Goal: Information Seeking & Learning: Learn about a topic

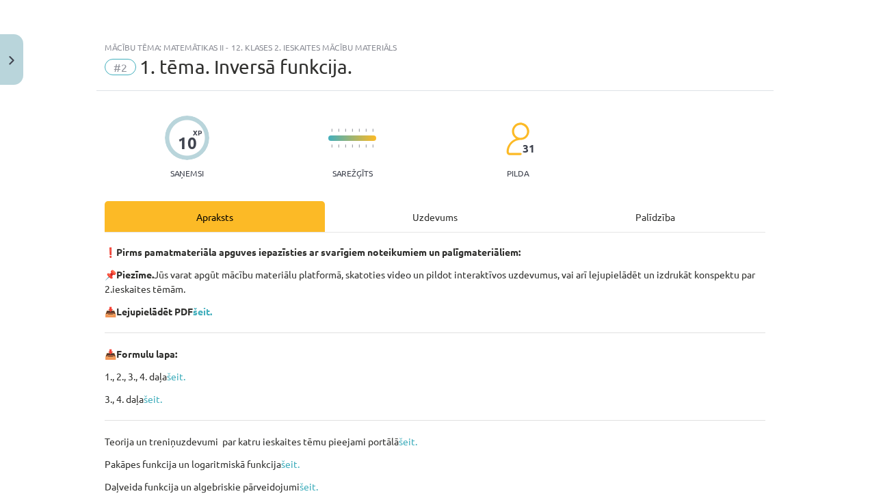
scroll to position [482, 0]
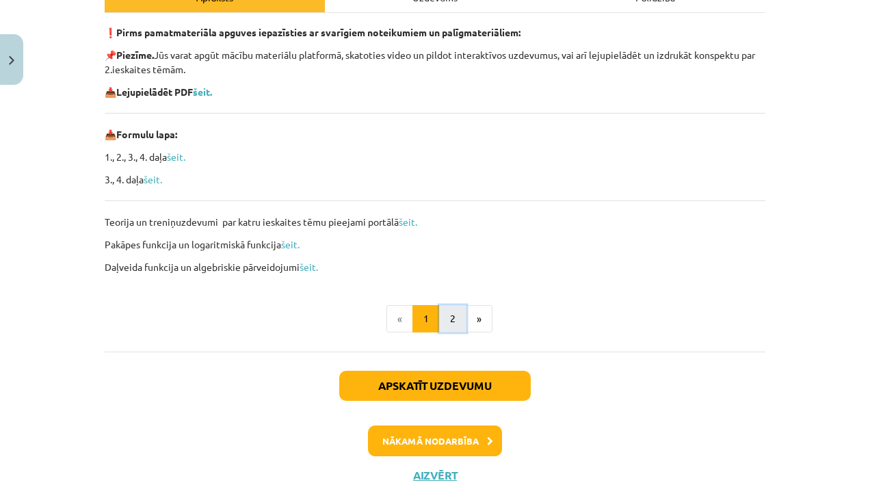
click at [444, 320] on button "2" at bounding box center [452, 318] width 27 height 27
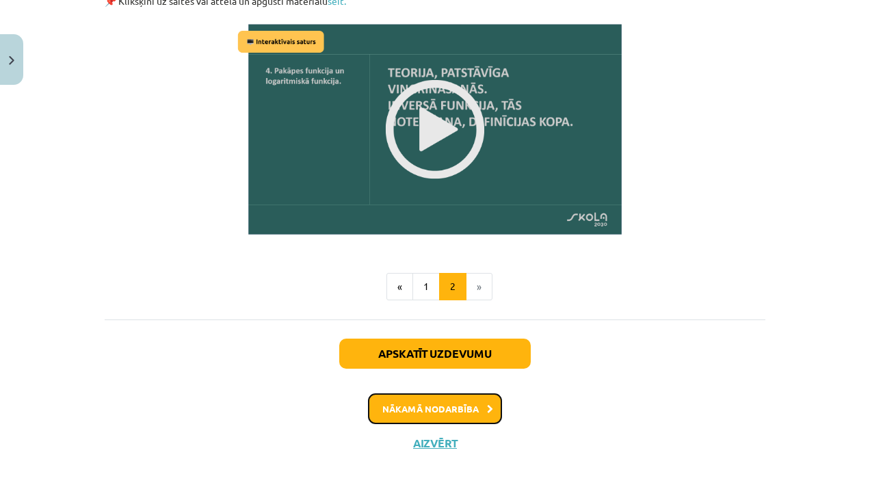
click at [391, 408] on button "Nākamā nodarbība" at bounding box center [435, 408] width 134 height 31
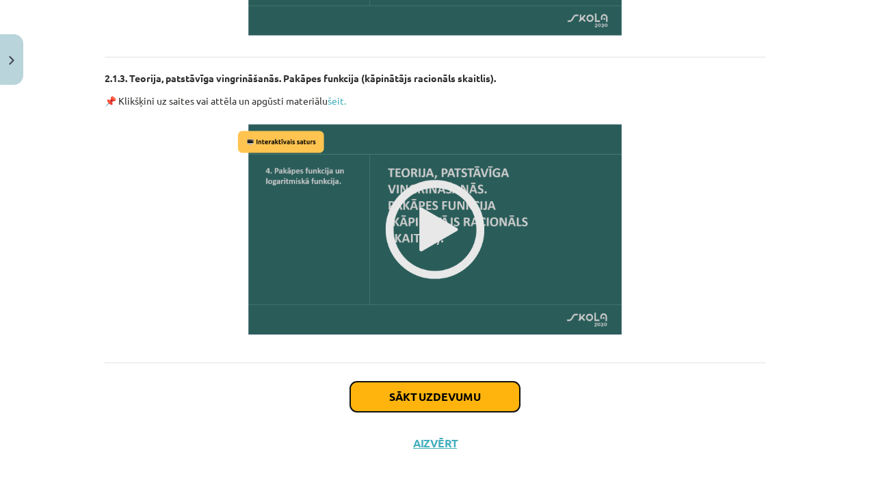
click at [395, 407] on button "Sākt uzdevumu" at bounding box center [435, 397] width 170 height 30
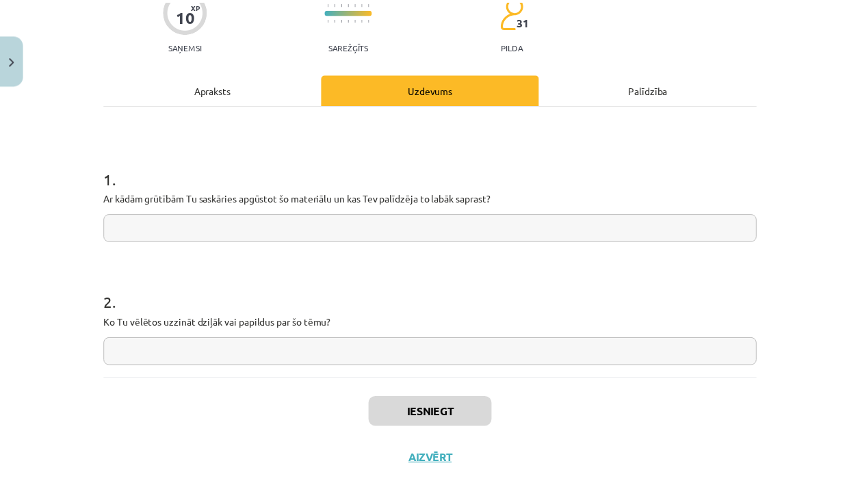
scroll to position [127, 0]
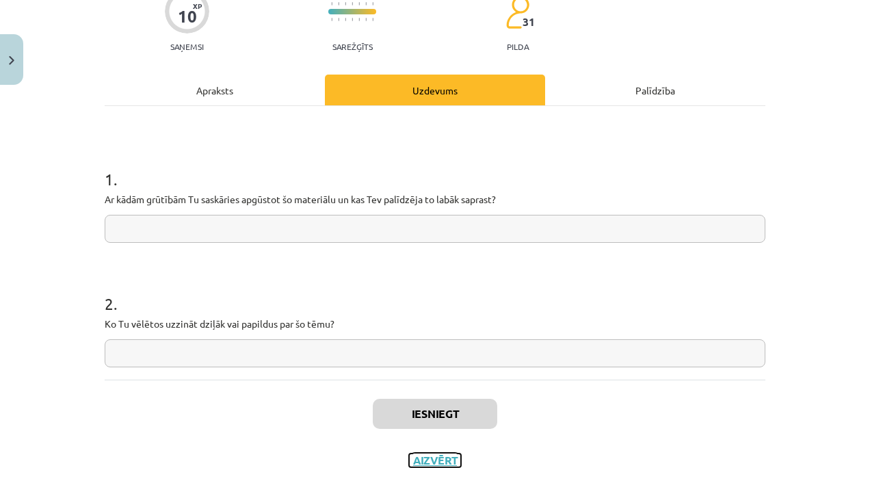
click at [409, 463] on button "Aizvērt" at bounding box center [435, 461] width 52 height 14
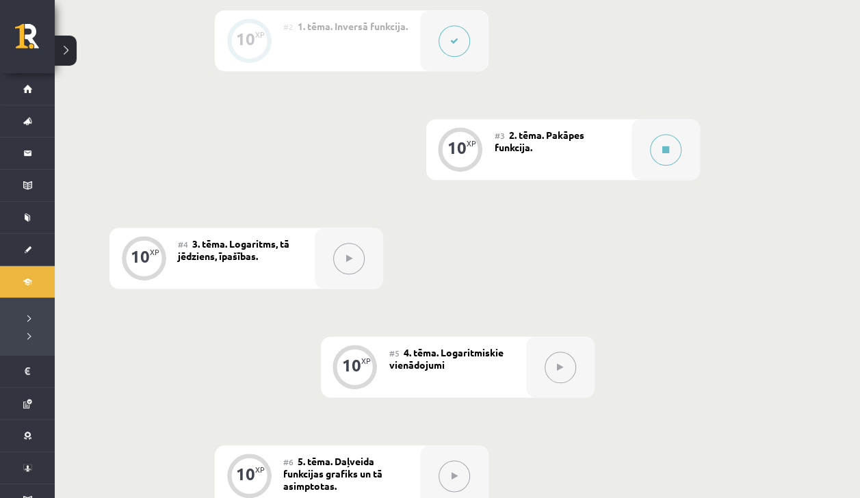
click at [16, 277] on li "Digitālie materiāli Programma Biežāk uzdotie jautājumi" at bounding box center [27, 310] width 55 height 90
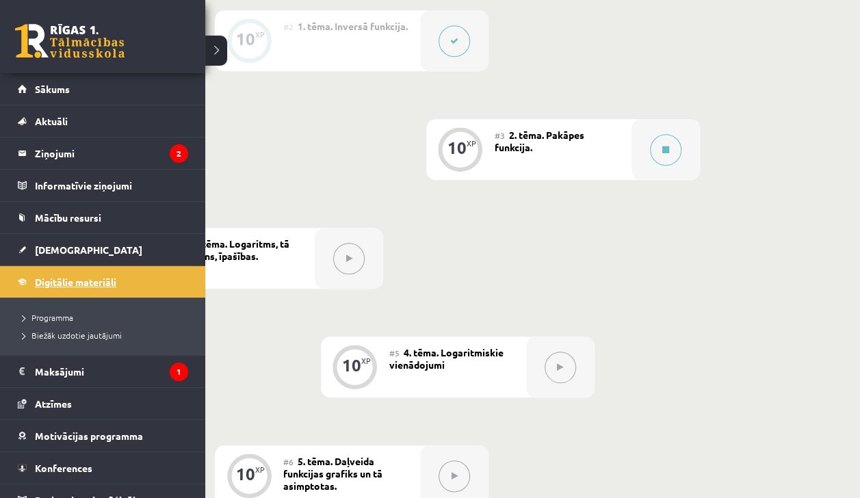
click at [70, 287] on link "Digitālie materiāli" at bounding box center [103, 281] width 170 height 31
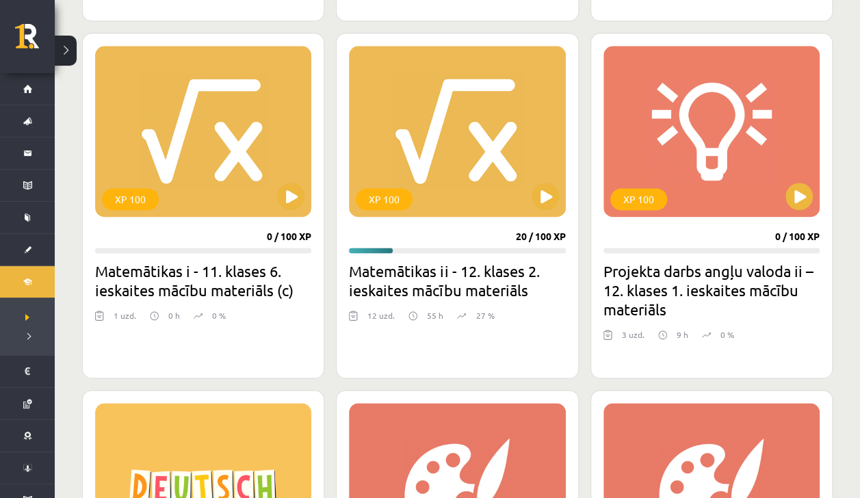
scroll to position [775, 0]
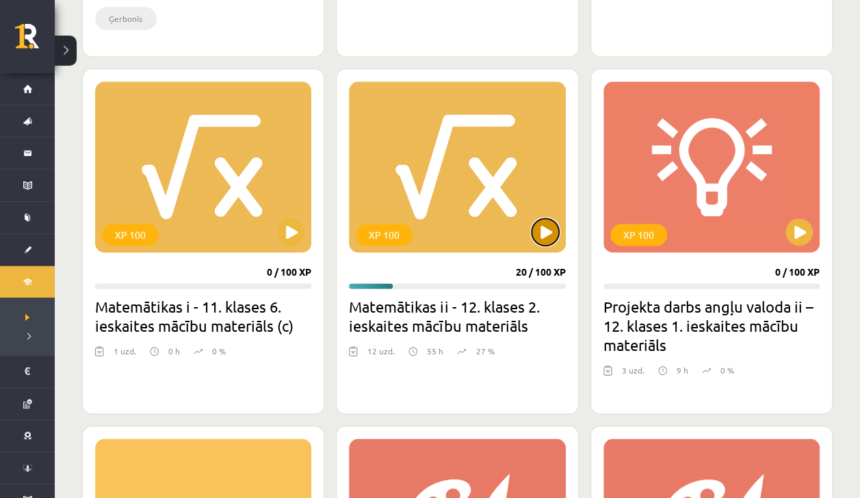
click at [546, 242] on button at bounding box center [545, 231] width 27 height 27
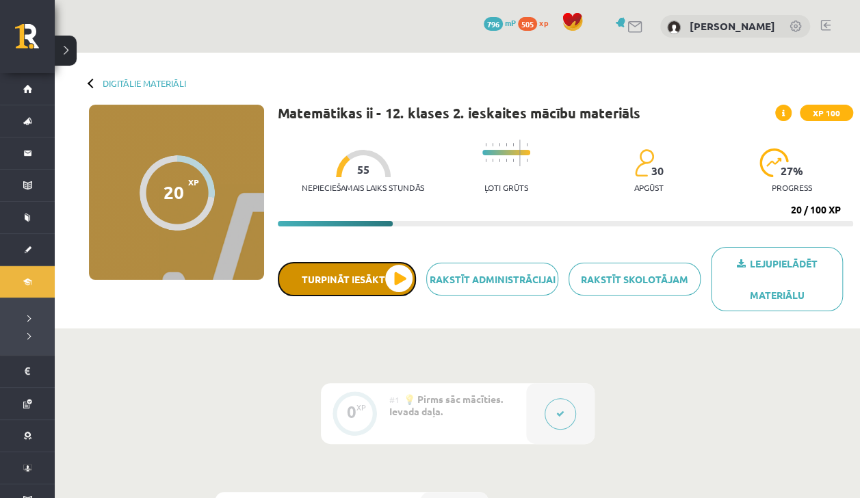
click at [389, 283] on button "Turpināt iesākto" at bounding box center [347, 279] width 138 height 34
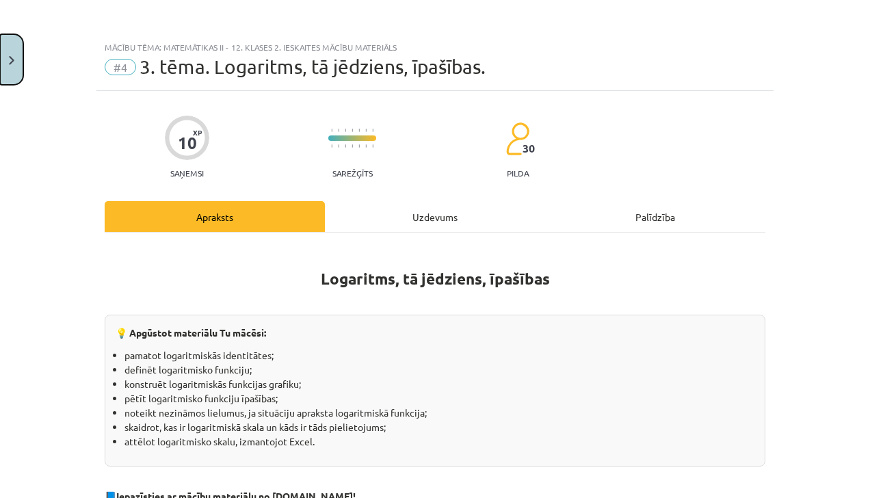
click at [7, 55] on button "Close" at bounding box center [11, 59] width 23 height 51
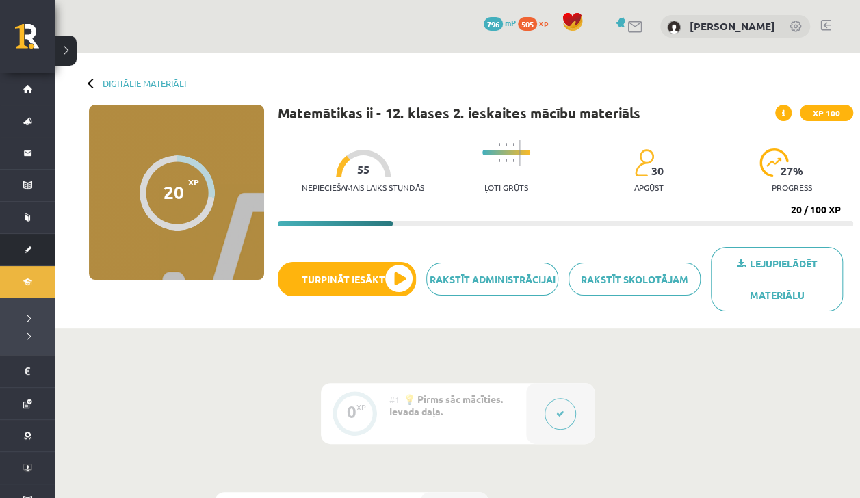
click at [22, 247] on link "[DEMOGRAPHIC_DATA]" at bounding box center [27, 249] width 55 height 31
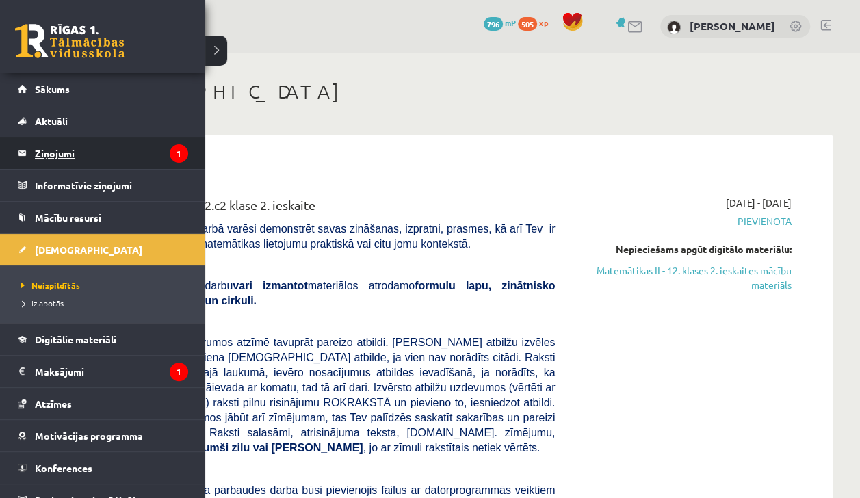
click at [27, 149] on link "Ziņojumi 1" at bounding box center [103, 153] width 170 height 31
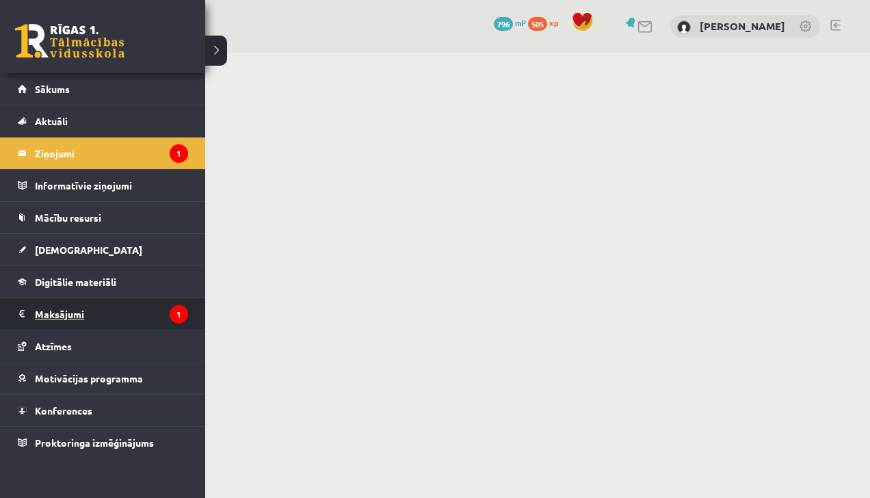
click at [42, 321] on legend "Maksājumi 1" at bounding box center [111, 313] width 153 height 31
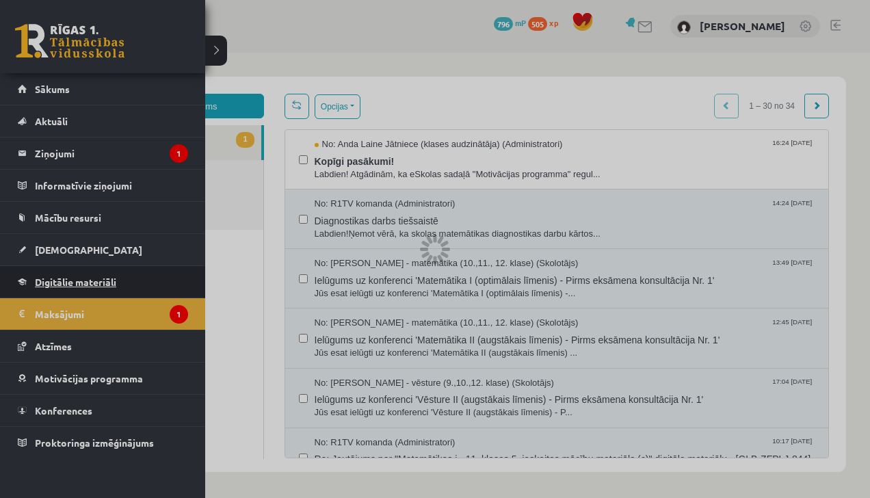
click at [37, 285] on span "Digitālie materiāli" at bounding box center [75, 282] width 81 height 12
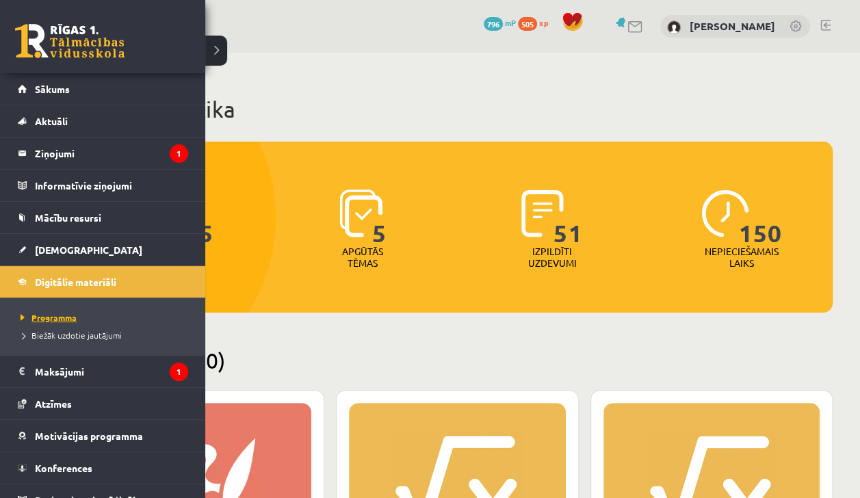
click at [48, 316] on span "Programma" at bounding box center [47, 317] width 60 height 11
click at [82, 371] on legend "Maksājumi 1" at bounding box center [111, 371] width 153 height 31
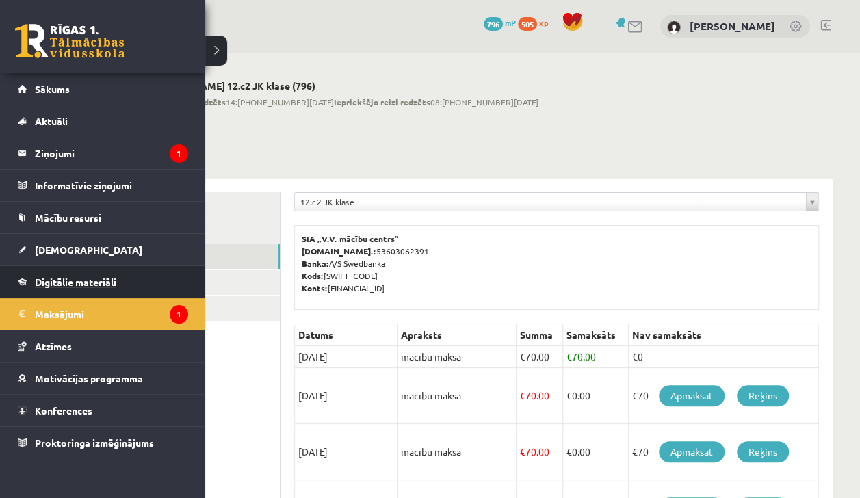
click at [36, 276] on span "Digitālie materiāli" at bounding box center [75, 282] width 81 height 12
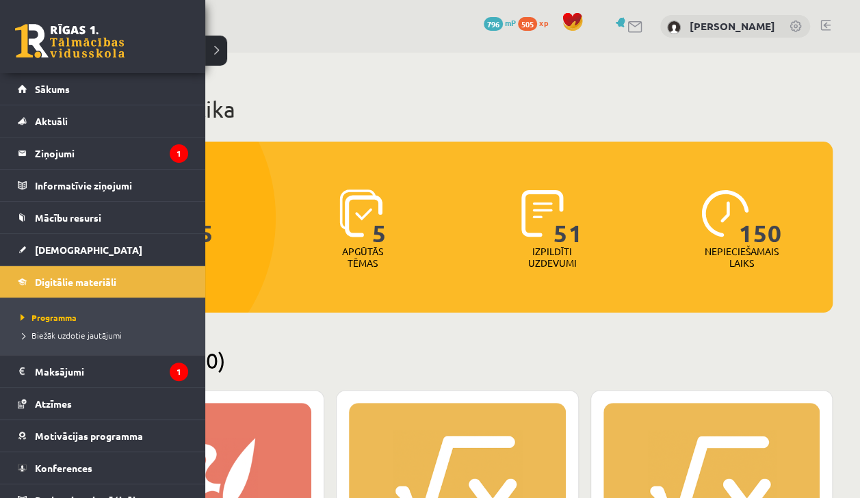
click at [226, 50] on div "0 Dāvanas 796 mP 505 xp [PERSON_NAME]" at bounding box center [457, 26] width 805 height 53
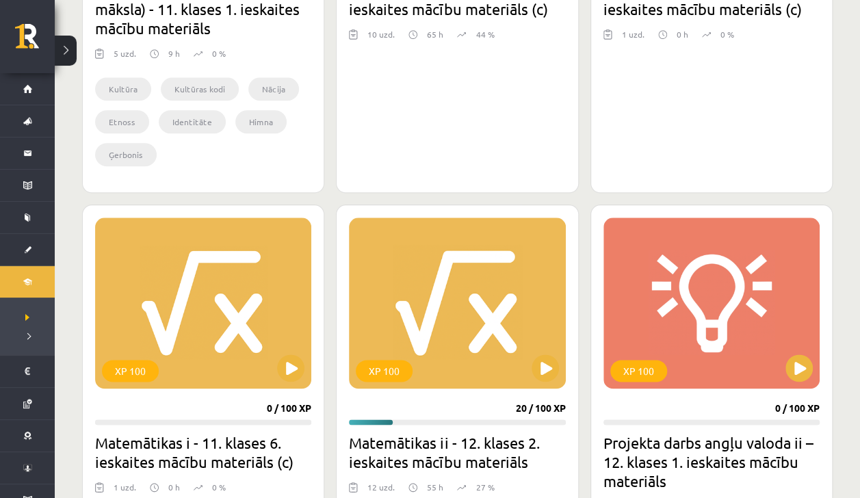
scroll to position [632, 0]
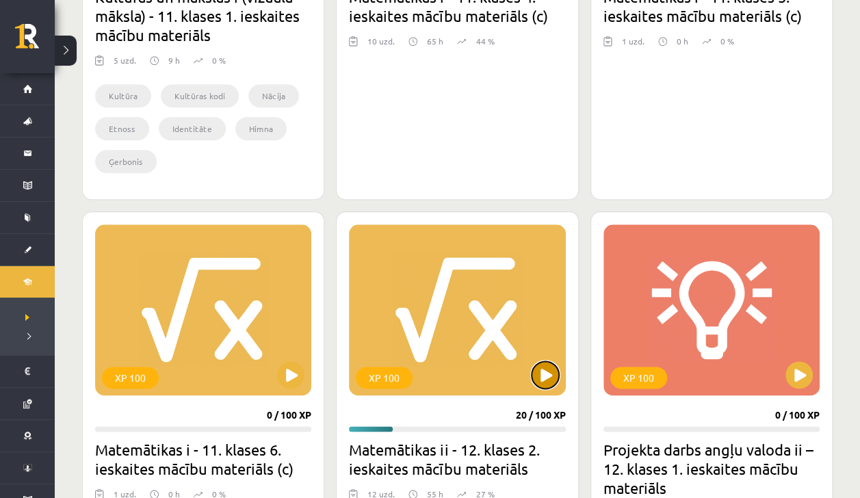
click at [542, 368] on button at bounding box center [545, 374] width 27 height 27
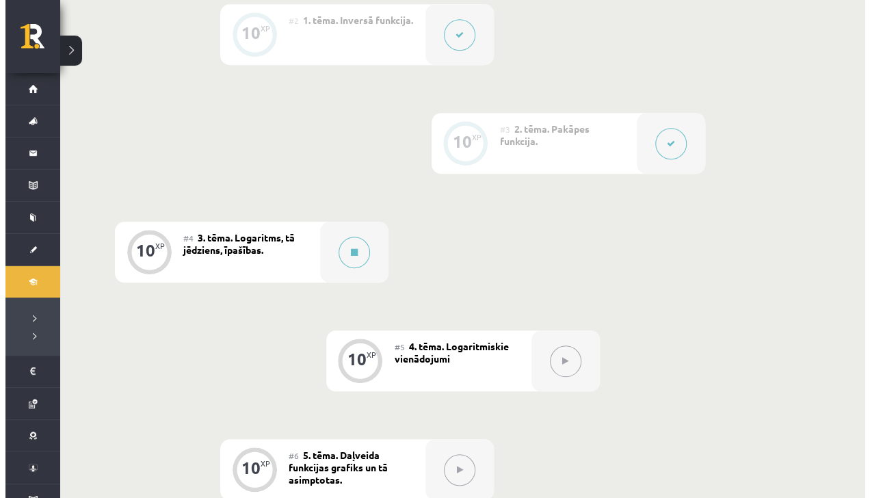
scroll to position [487, 0]
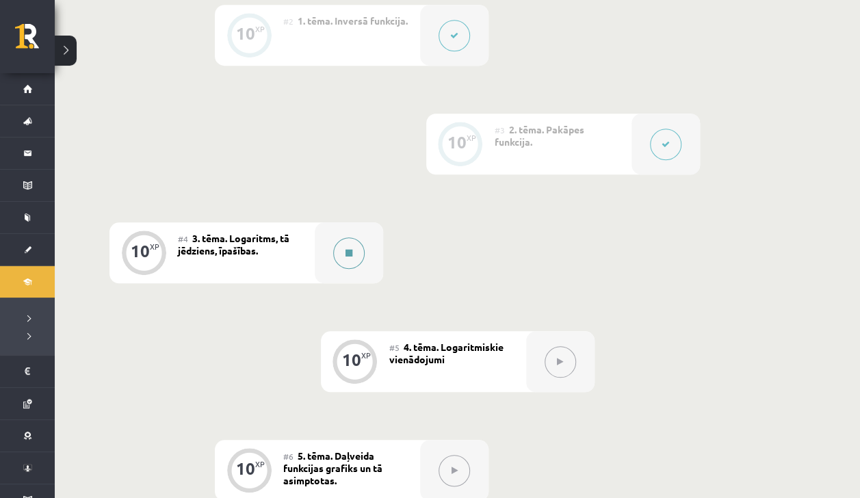
click at [350, 250] on icon at bounding box center [349, 253] width 7 height 8
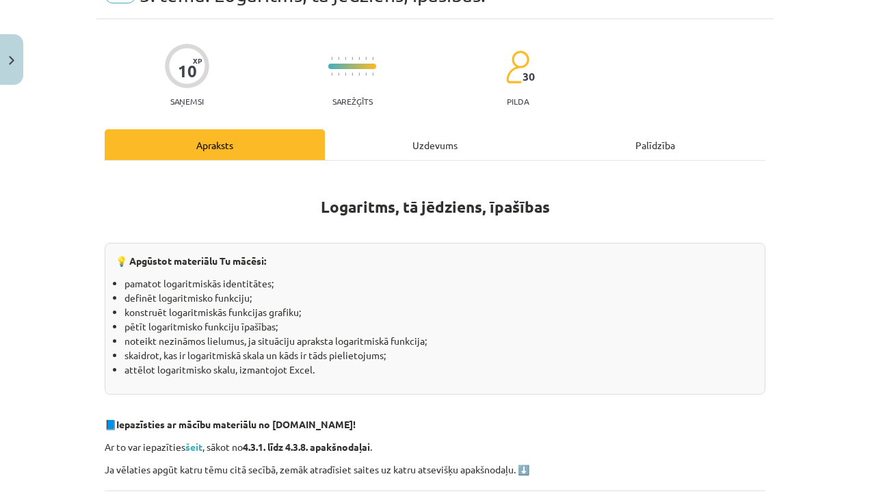
click at [367, 142] on div "Uzdevums" at bounding box center [435, 144] width 220 height 31
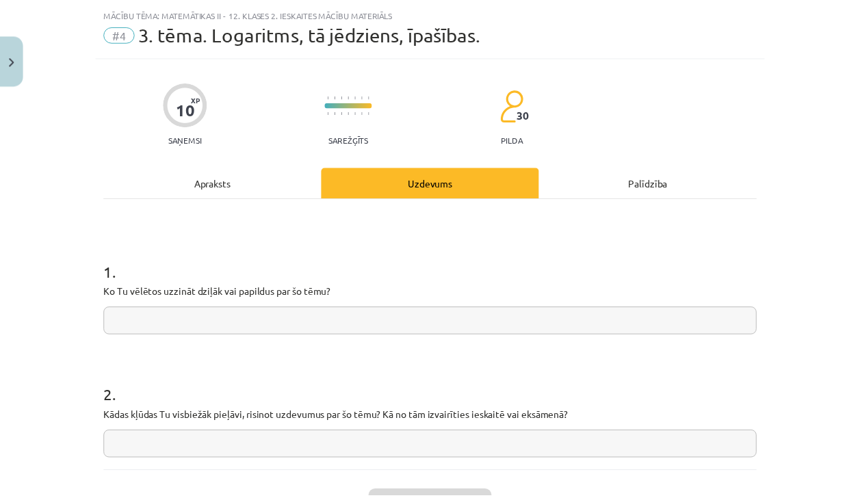
scroll to position [146, 0]
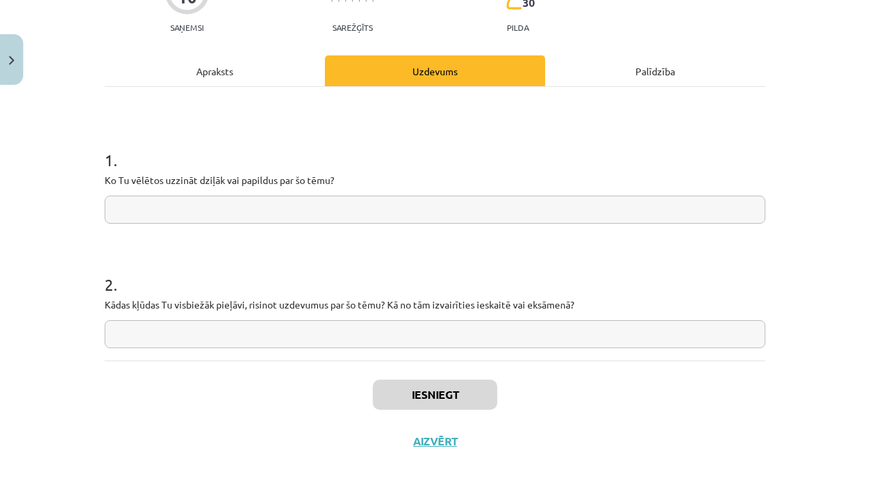
click at [435, 454] on div "Iesniegt Aizvērt" at bounding box center [435, 409] width 661 height 96
click at [424, 439] on button "Aizvērt" at bounding box center [435, 442] width 52 height 14
